Goal: Information Seeking & Learning: Learn about a topic

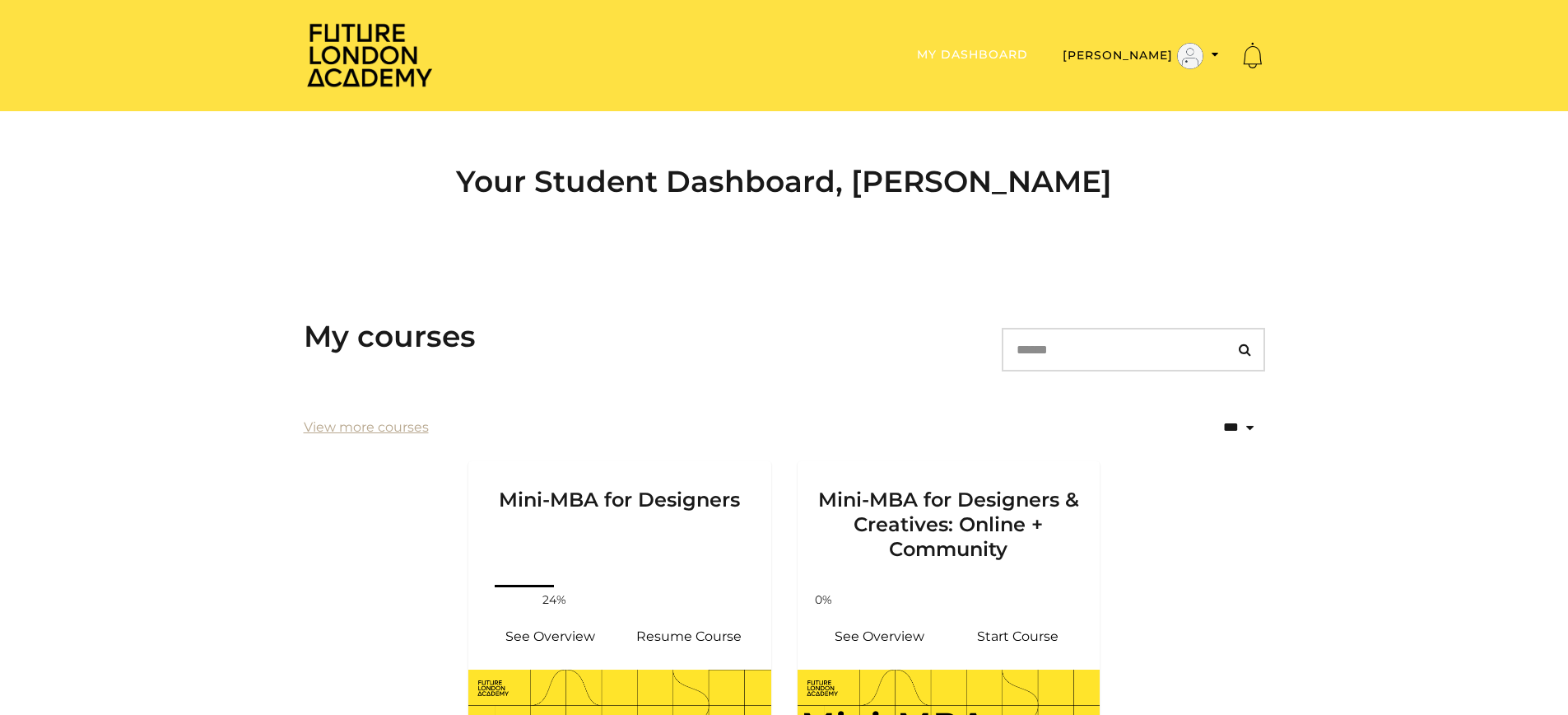
click at [1009, 47] on link "My Dashboard" at bounding box center [973, 54] width 111 height 15
click at [365, 71] on img at bounding box center [369, 55] width 132 height 67
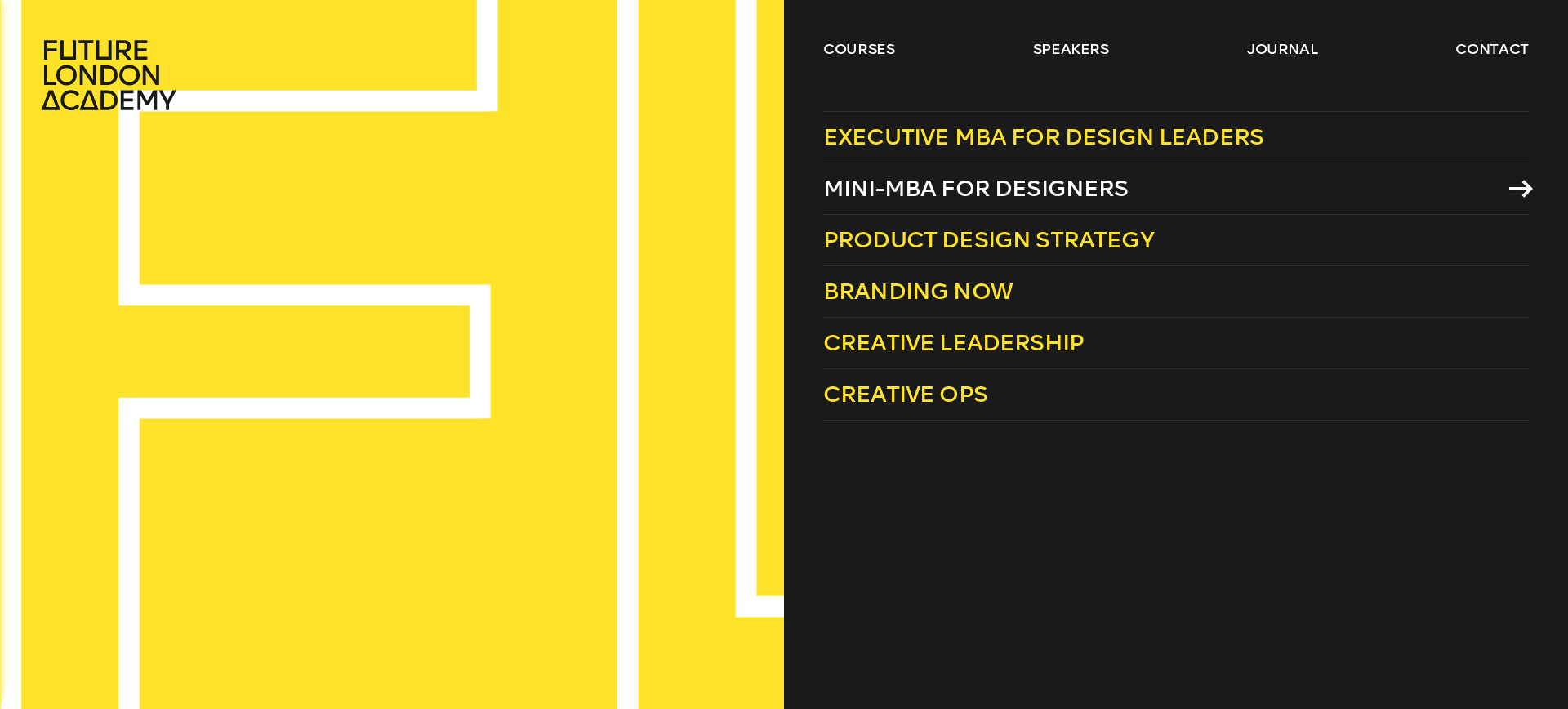
click at [875, 181] on span "Mini-MBA for Designers" at bounding box center [975, 188] width 305 height 27
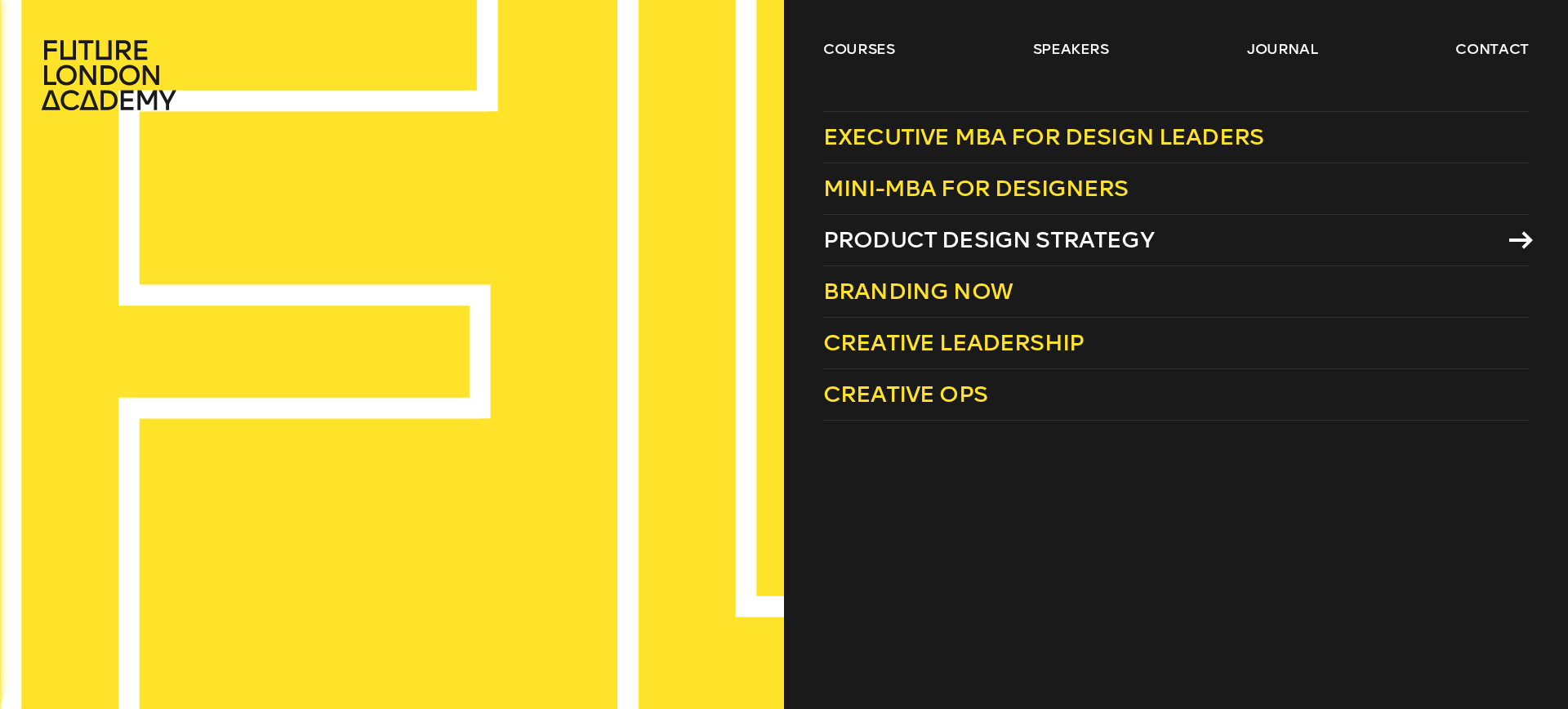
click at [882, 228] on span "Product Design Strategy" at bounding box center [988, 239] width 330 height 27
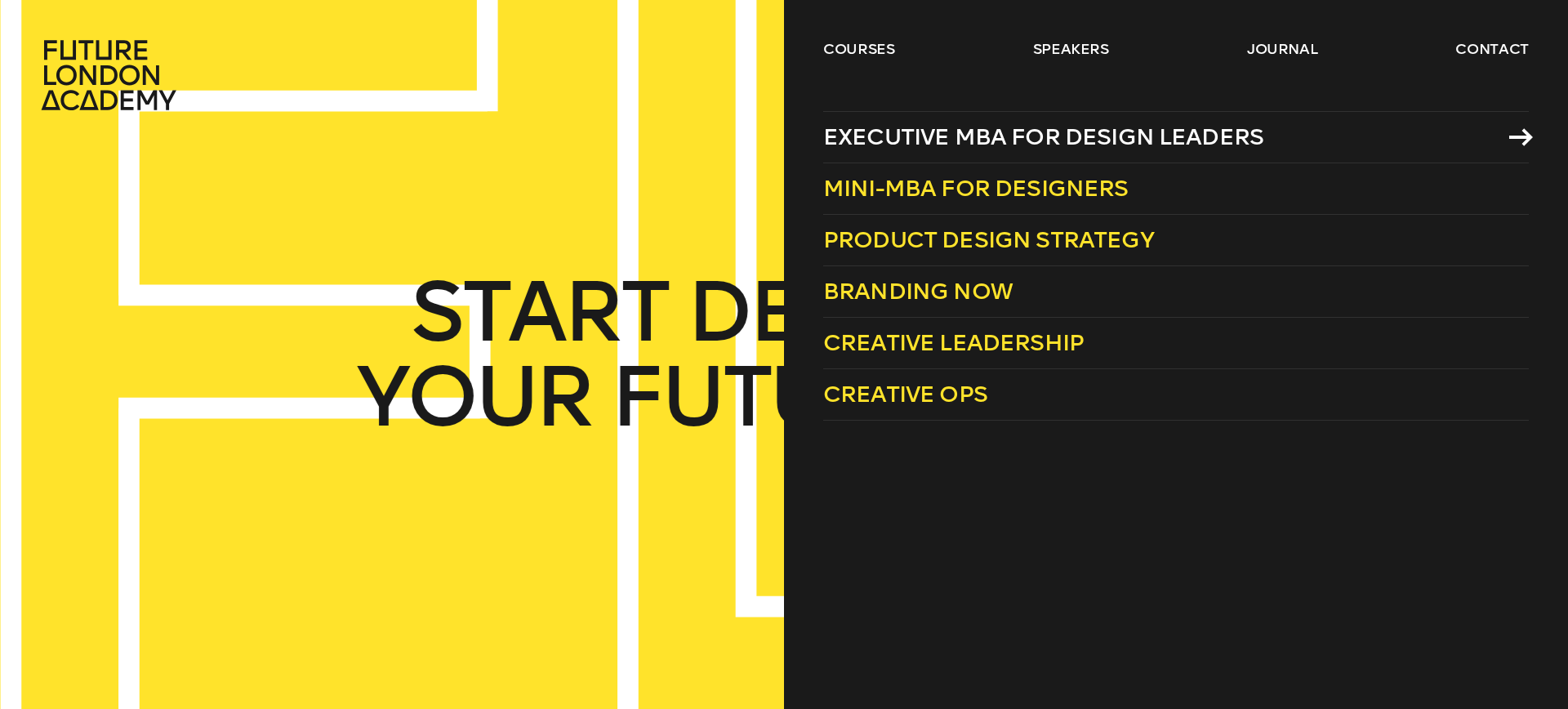
click at [876, 145] on span "Executive MBA for Design Leaders" at bounding box center [1043, 136] width 440 height 27
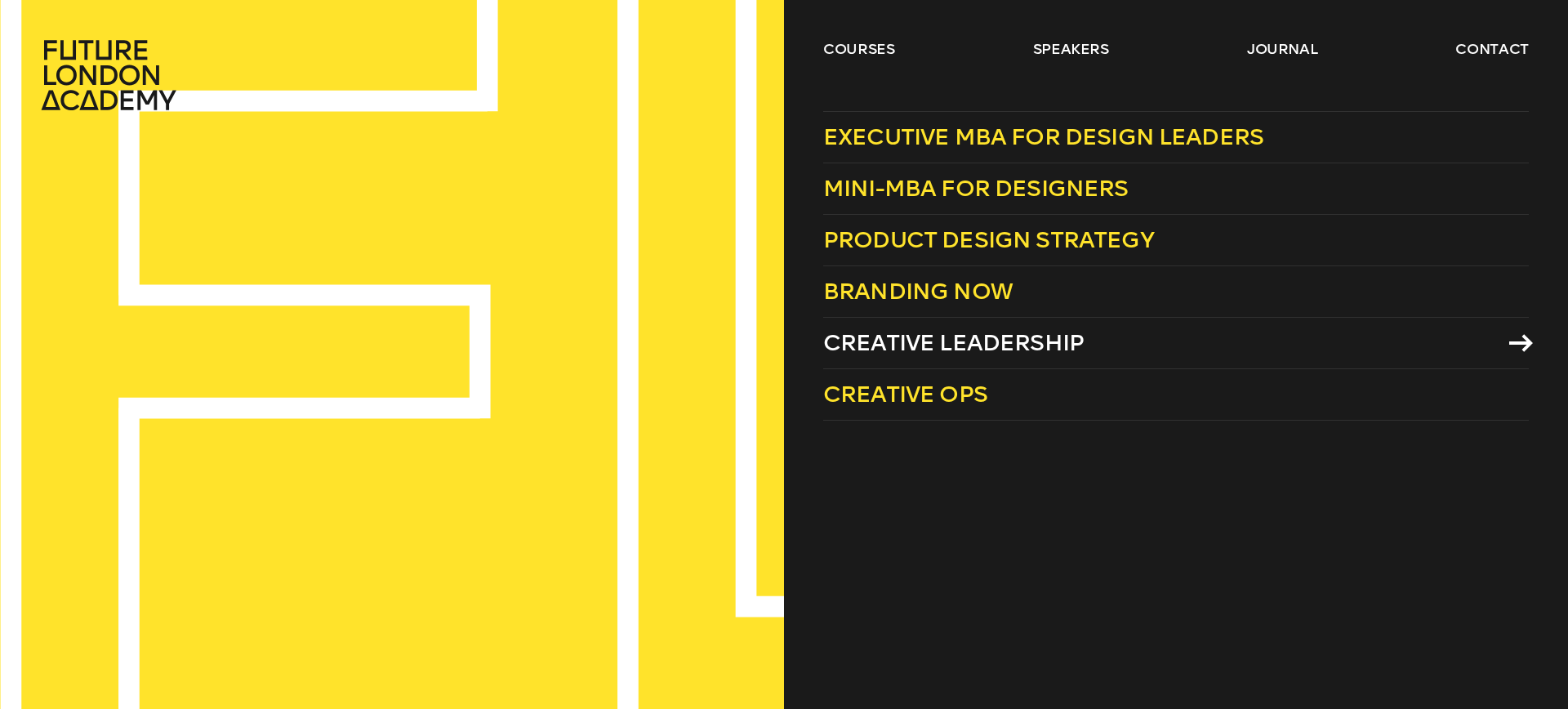
click at [899, 328] on link "Creative Leadership" at bounding box center [1176, 343] width 705 height 52
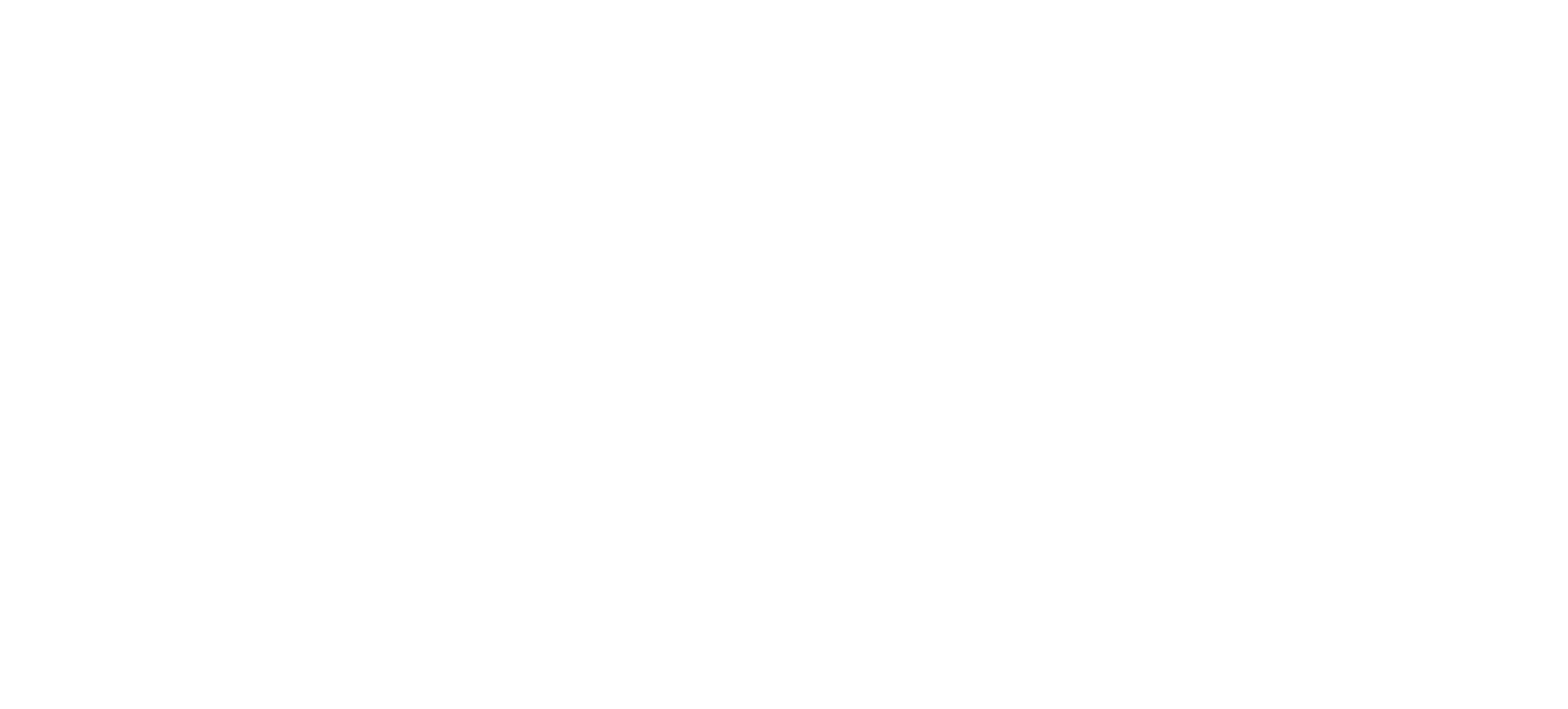
click at [569, 279] on body at bounding box center [784, 354] width 1568 height 709
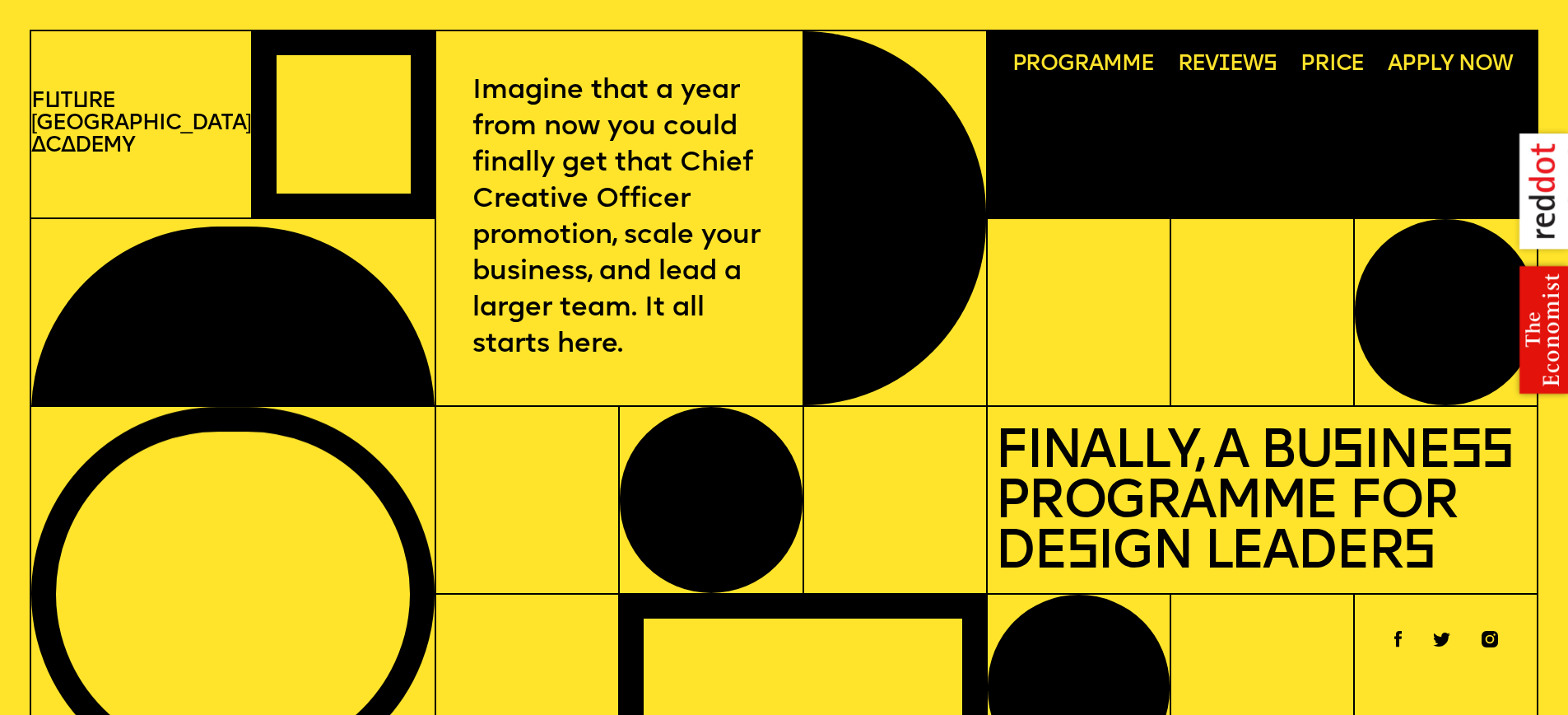
click at [1323, 67] on span "Price" at bounding box center [1333, 65] width 64 height 23
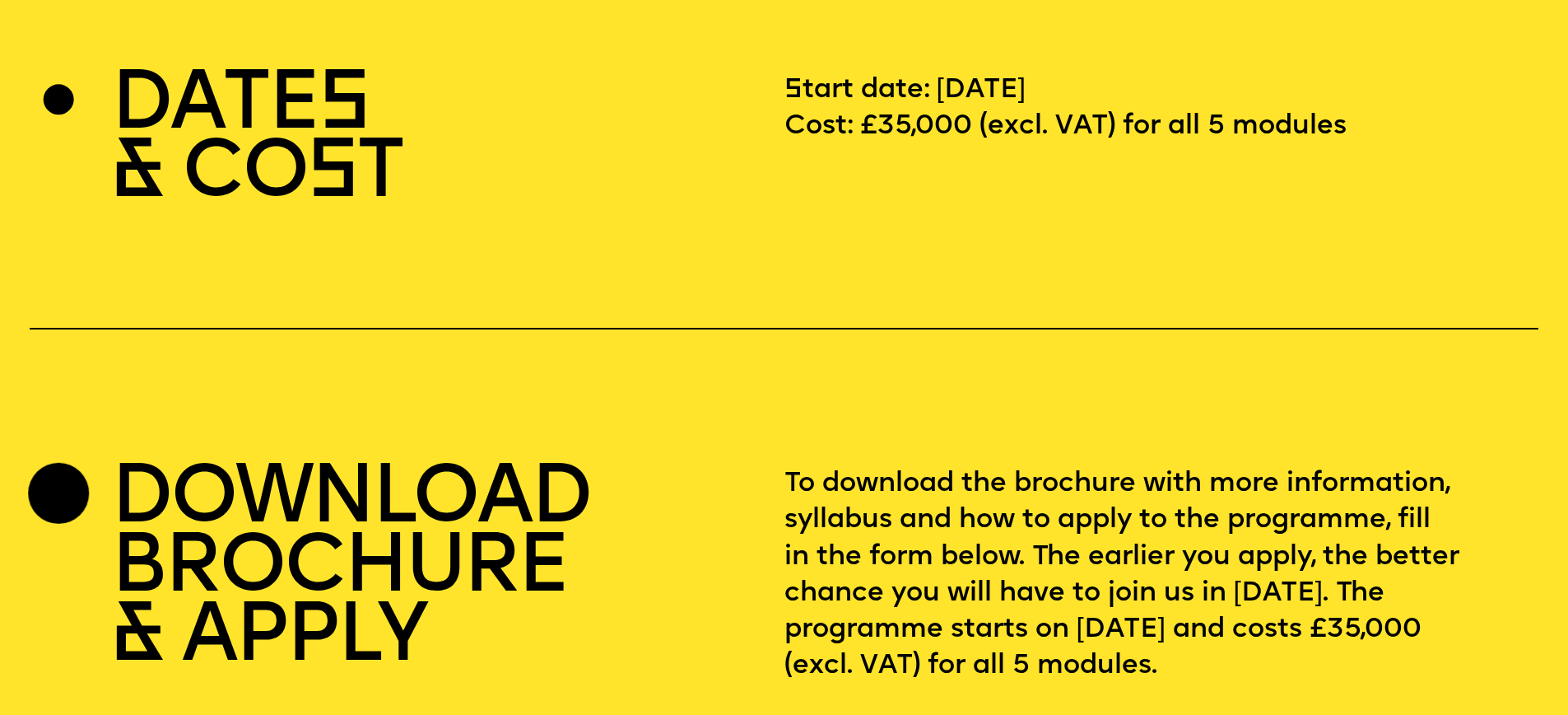
scroll to position [5744, 0]
